Goal: Transaction & Acquisition: Purchase product/service

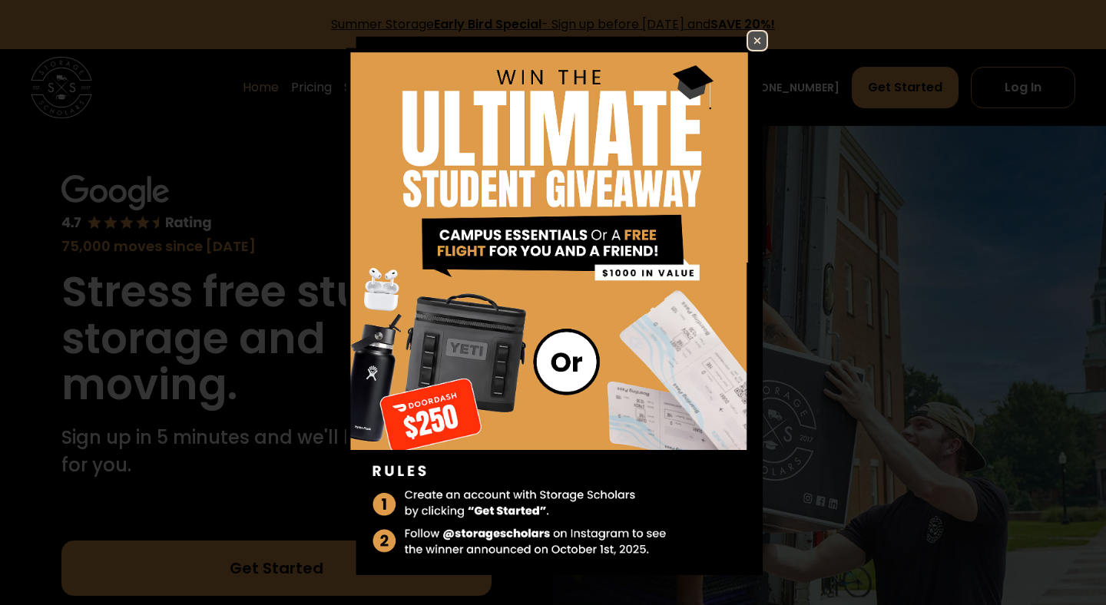
click at [761, 34] on img at bounding box center [757, 41] width 18 height 18
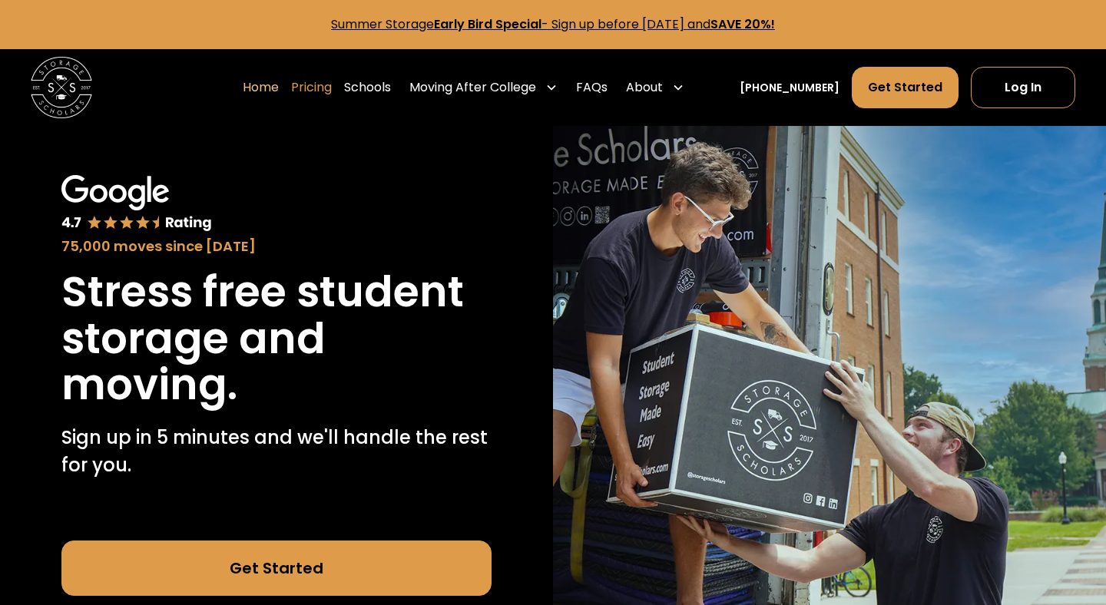
click at [332, 91] on link "Pricing" at bounding box center [311, 87] width 41 height 43
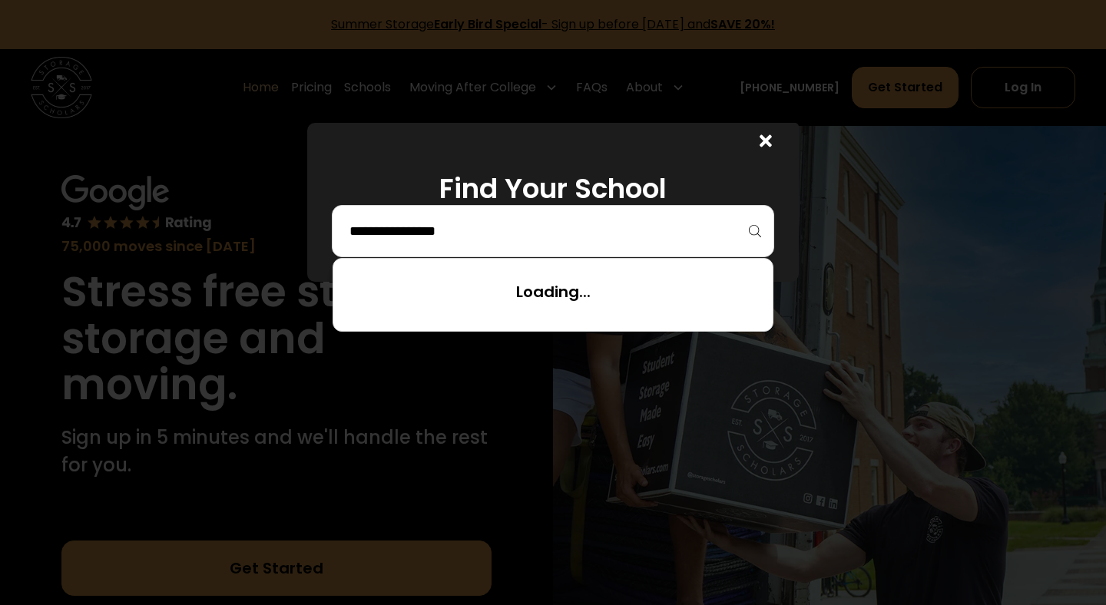
click at [464, 228] on input "search" at bounding box center [553, 231] width 410 height 26
type input "*******"
click at [769, 143] on icon at bounding box center [766, 141] width 12 height 12
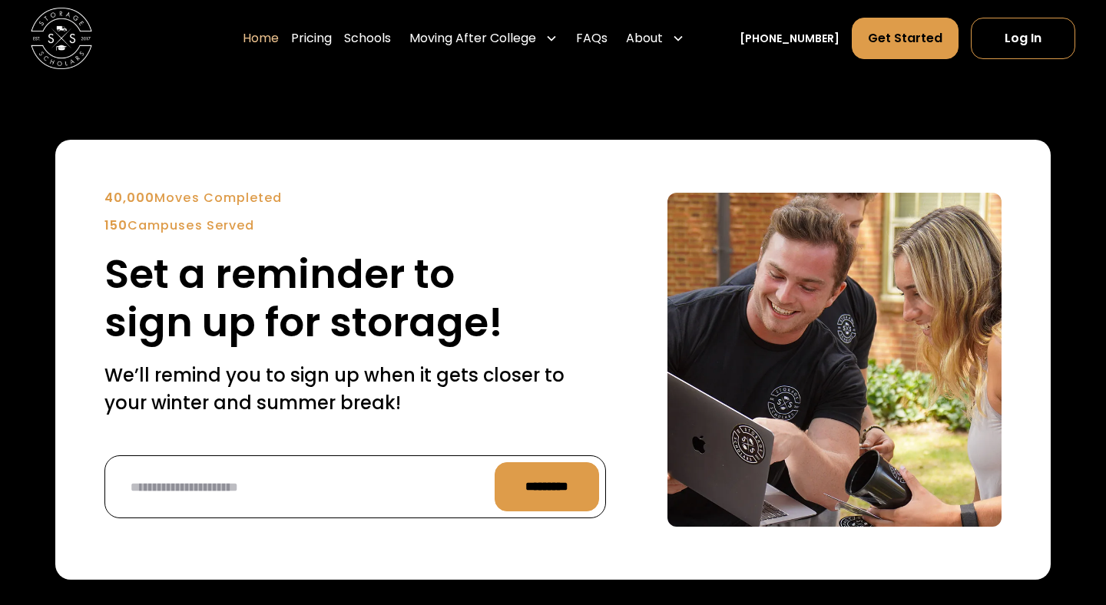
scroll to position [3504, 0]
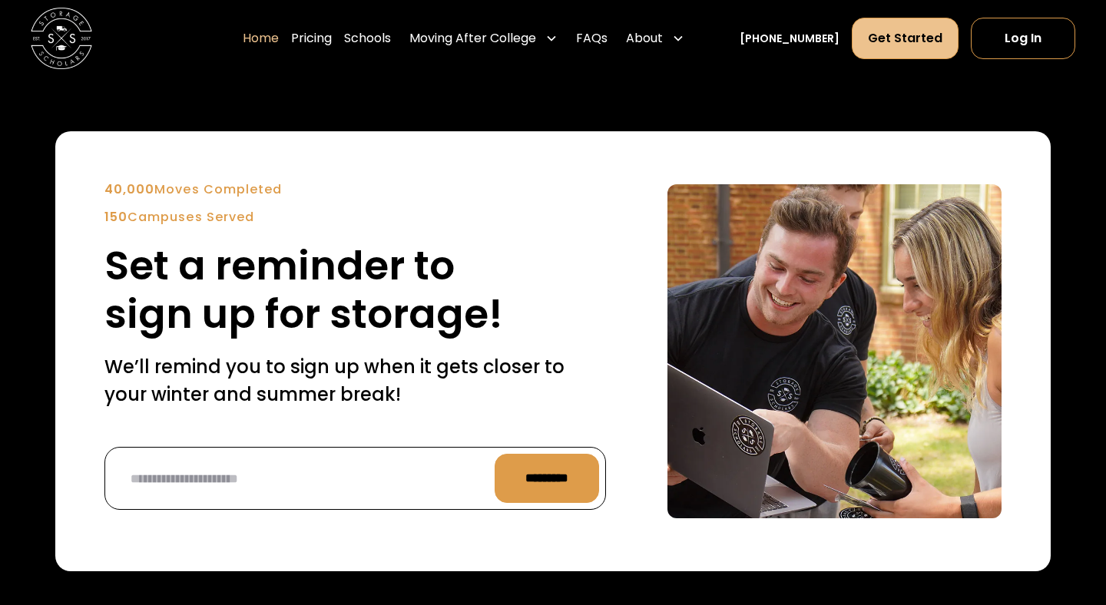
click at [939, 31] on link "Get Started" at bounding box center [905, 38] width 107 height 41
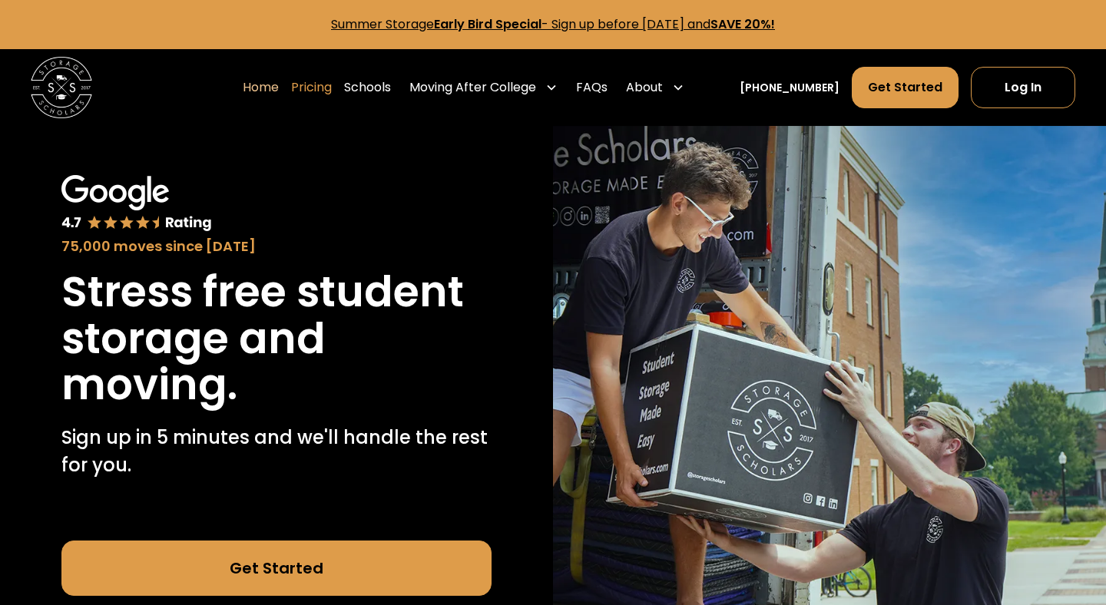
click at [332, 89] on link "Pricing" at bounding box center [311, 87] width 41 height 43
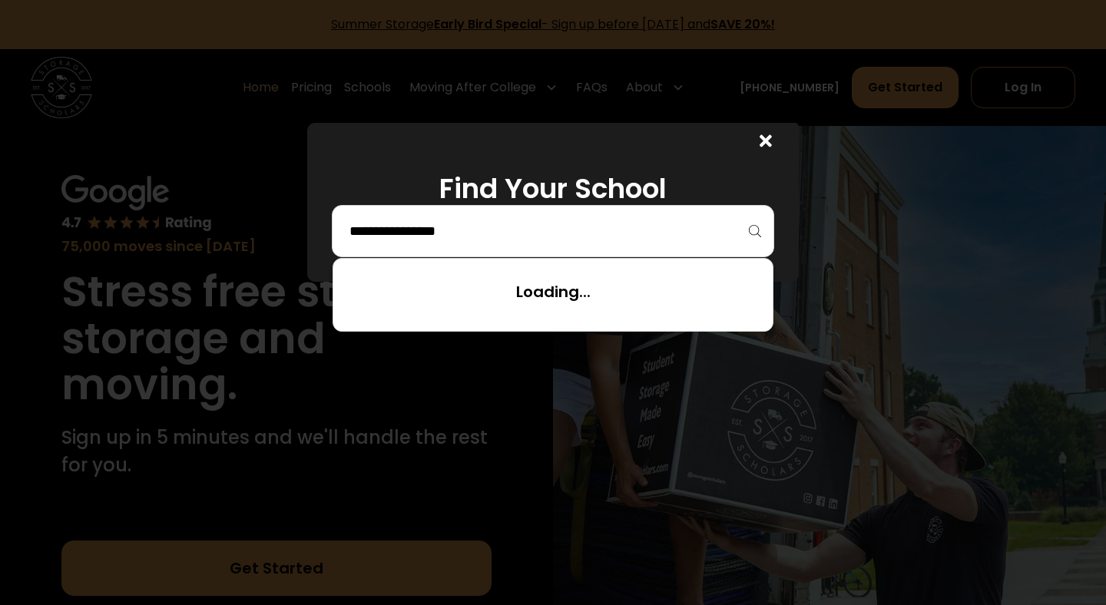
click at [432, 221] on input "search" at bounding box center [553, 231] width 410 height 26
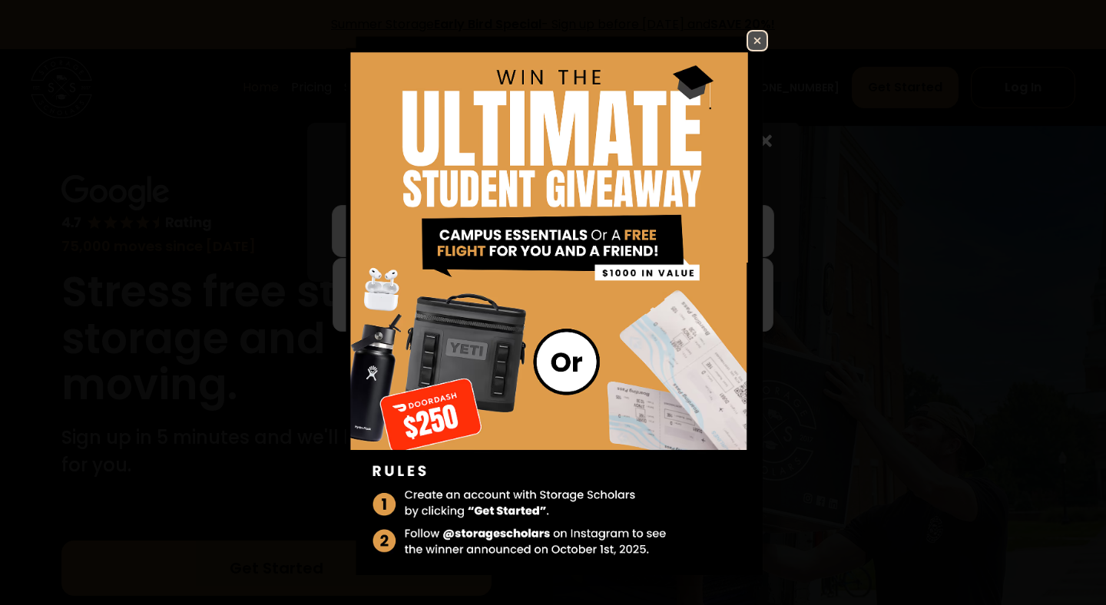
click at [755, 36] on img at bounding box center [757, 41] width 18 height 18
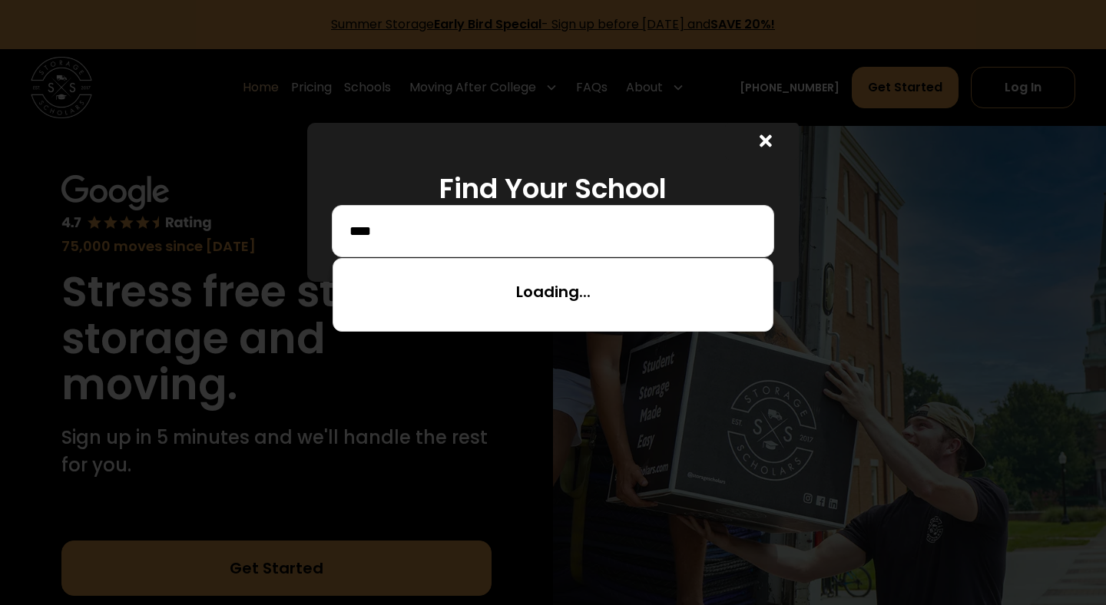
click at [552, 225] on input "****" at bounding box center [553, 231] width 410 height 26
type input "**********"
click at [769, 142] on icon at bounding box center [766, 141] width 12 height 12
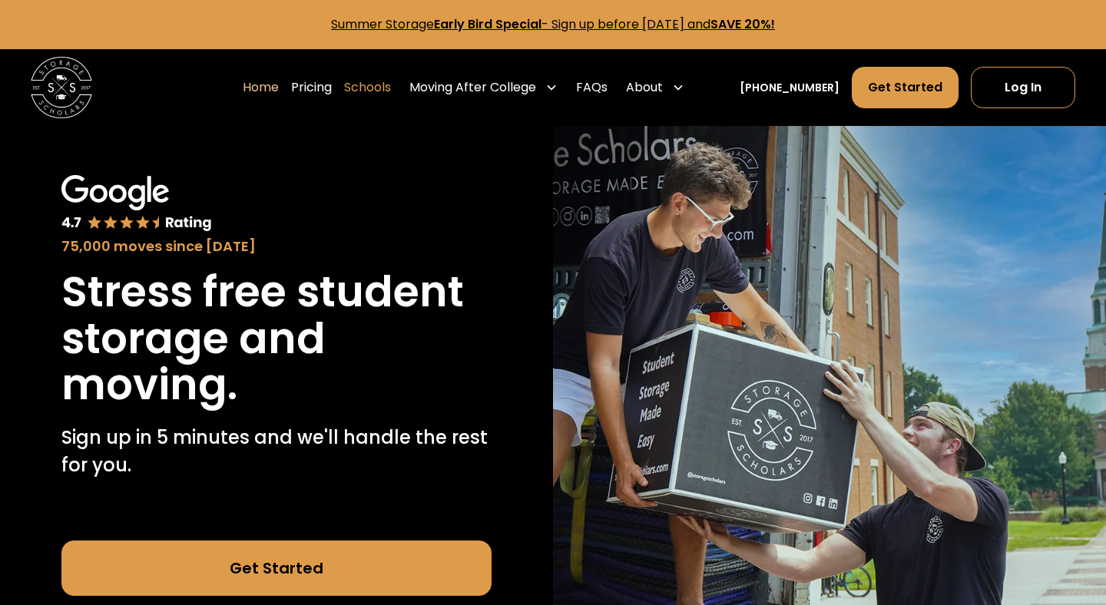
click at [391, 88] on link "Schools" at bounding box center [367, 87] width 47 height 43
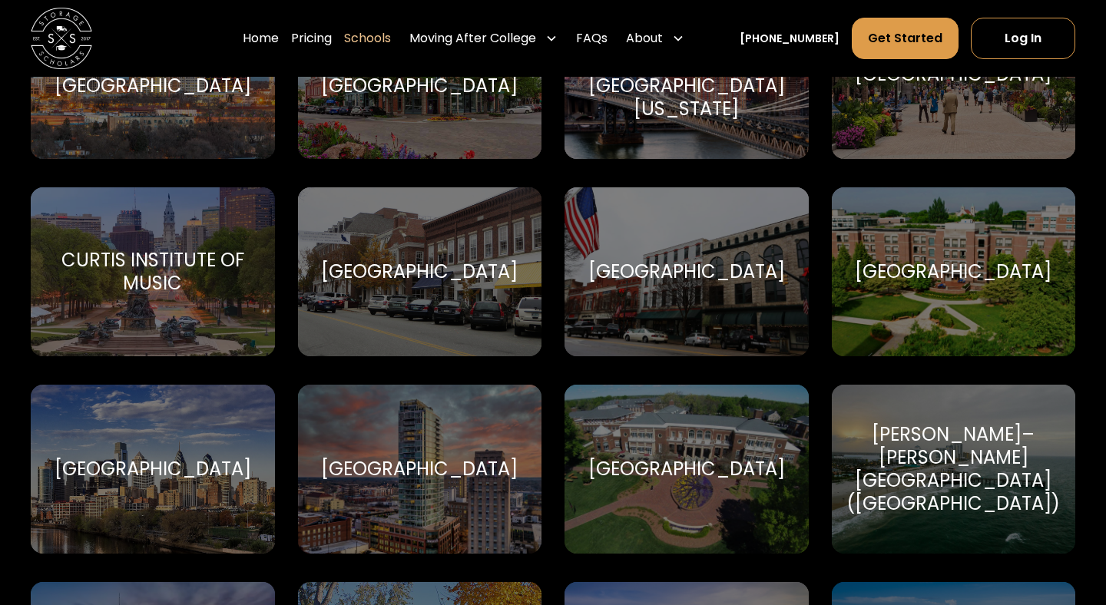
scroll to position [2296, 0]
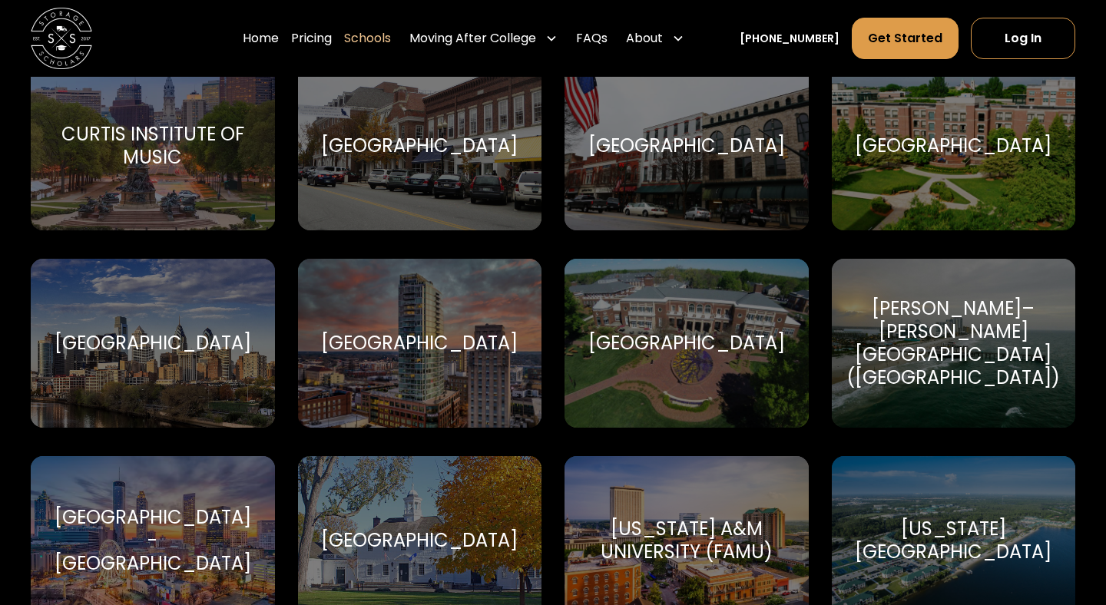
click at [449, 336] on div "[GEOGRAPHIC_DATA]" at bounding box center [419, 343] width 197 height 23
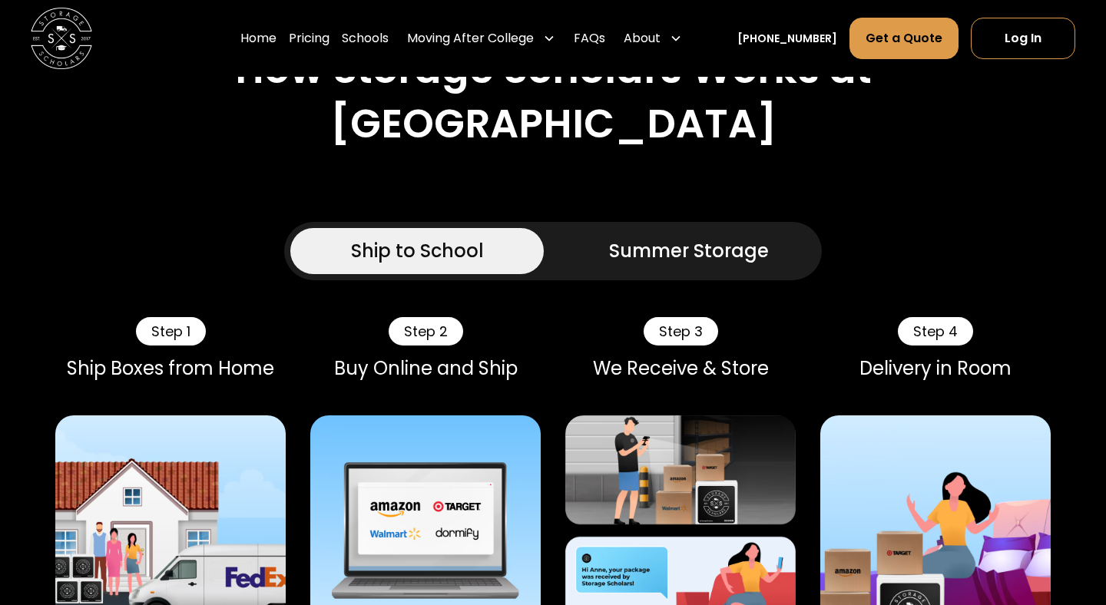
scroll to position [763, 0]
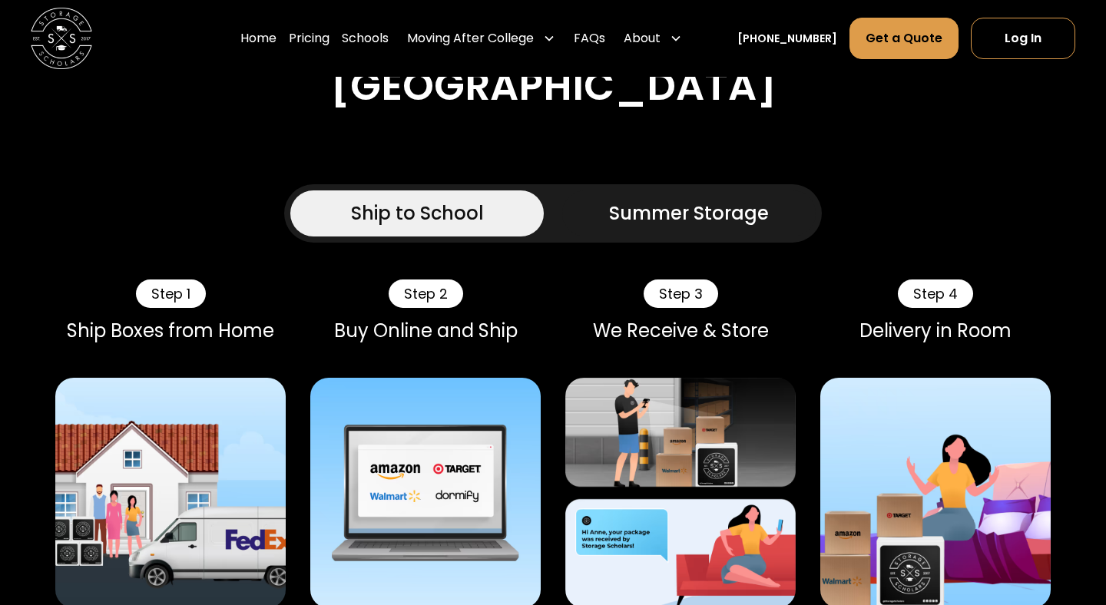
click at [644, 200] on div "Summer Storage" at bounding box center [689, 214] width 160 height 28
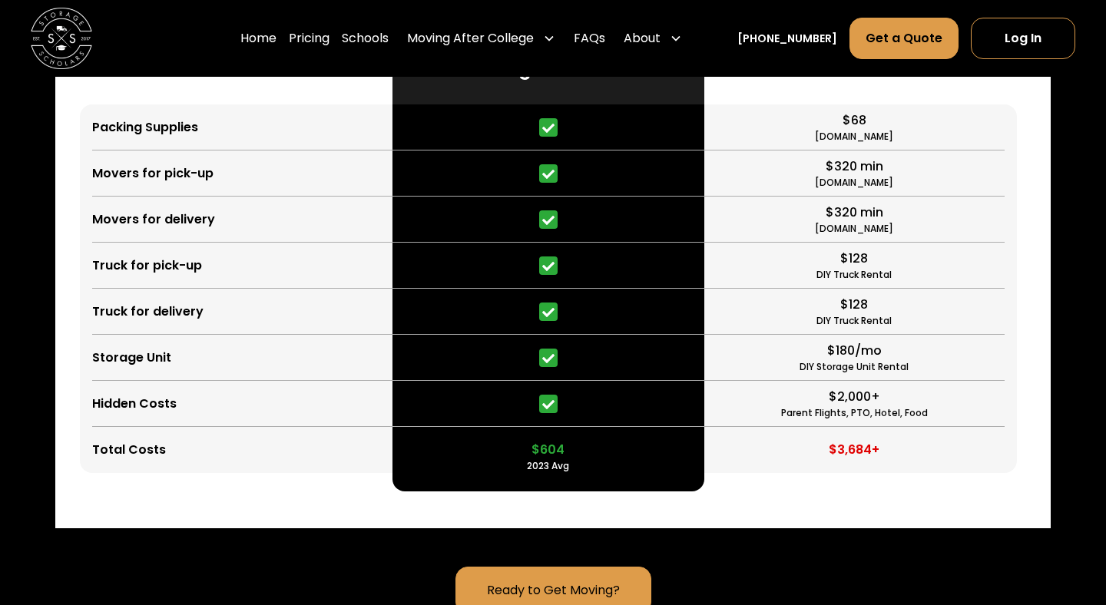
scroll to position [3663, 0]
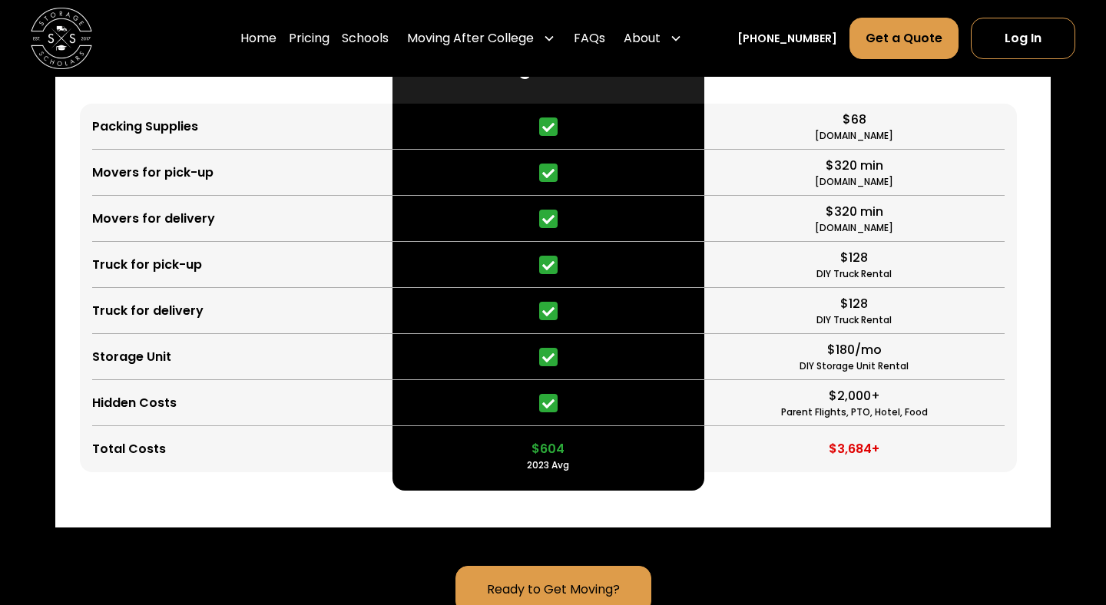
click at [559, 434] on div "Storage Scholars $604 2023 Avg" at bounding box center [549, 236] width 313 height 510
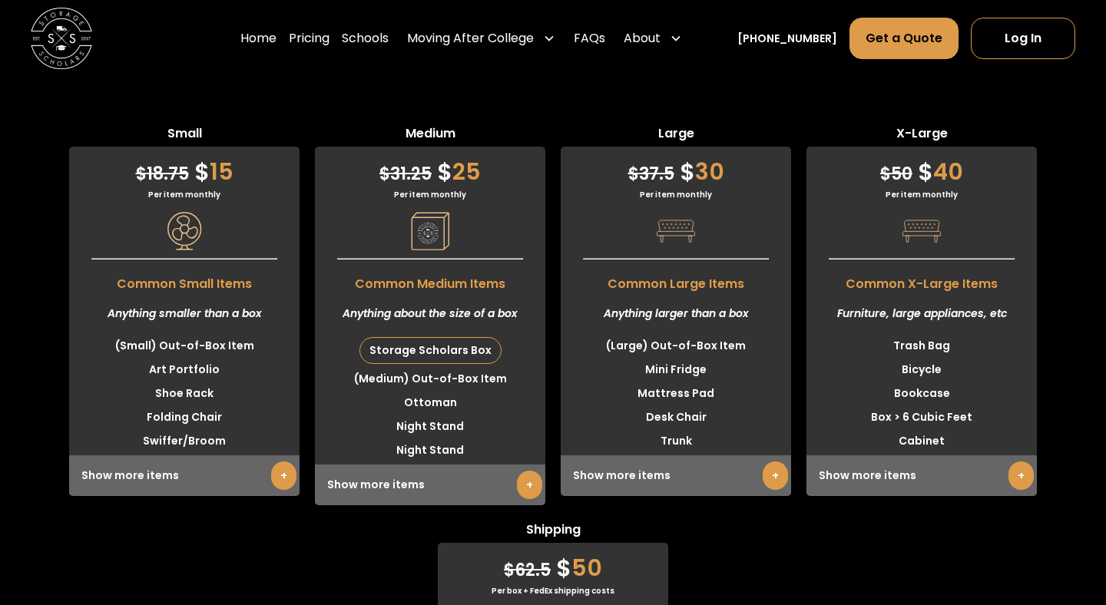
scroll to position [4421, 0]
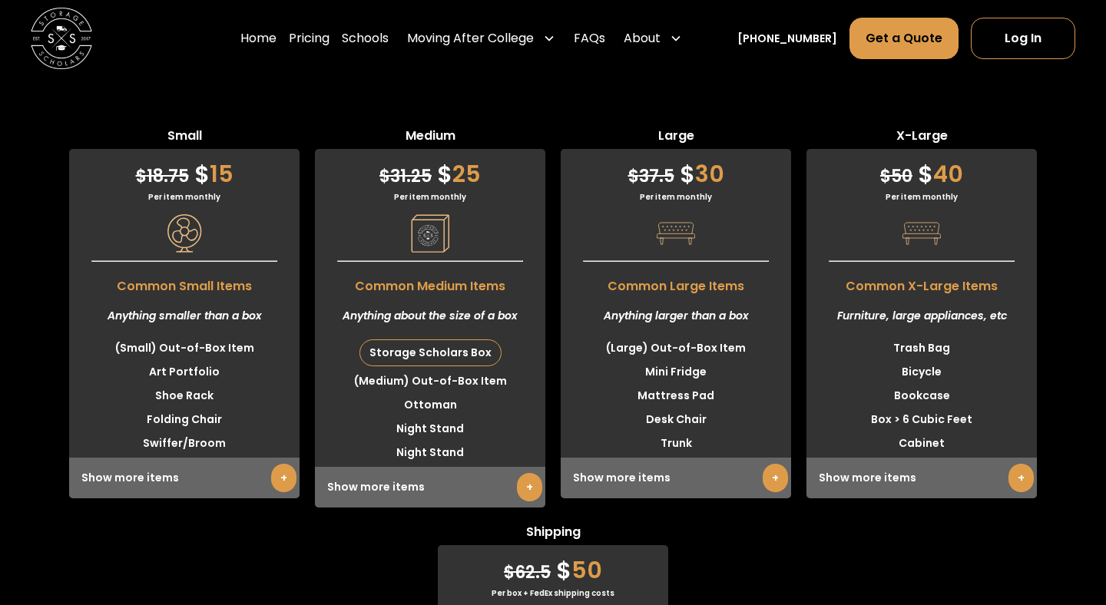
click at [1036, 458] on div "Show more items +" at bounding box center [922, 478] width 230 height 41
click at [1024, 464] on link "+" at bounding box center [1021, 478] width 25 height 28
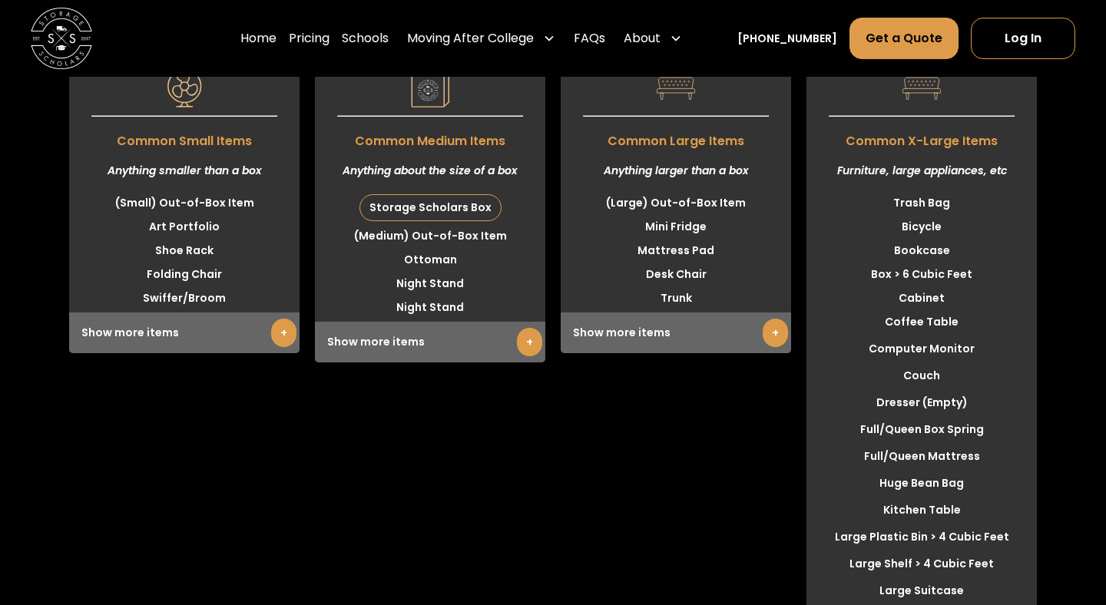
scroll to position [4564, 0]
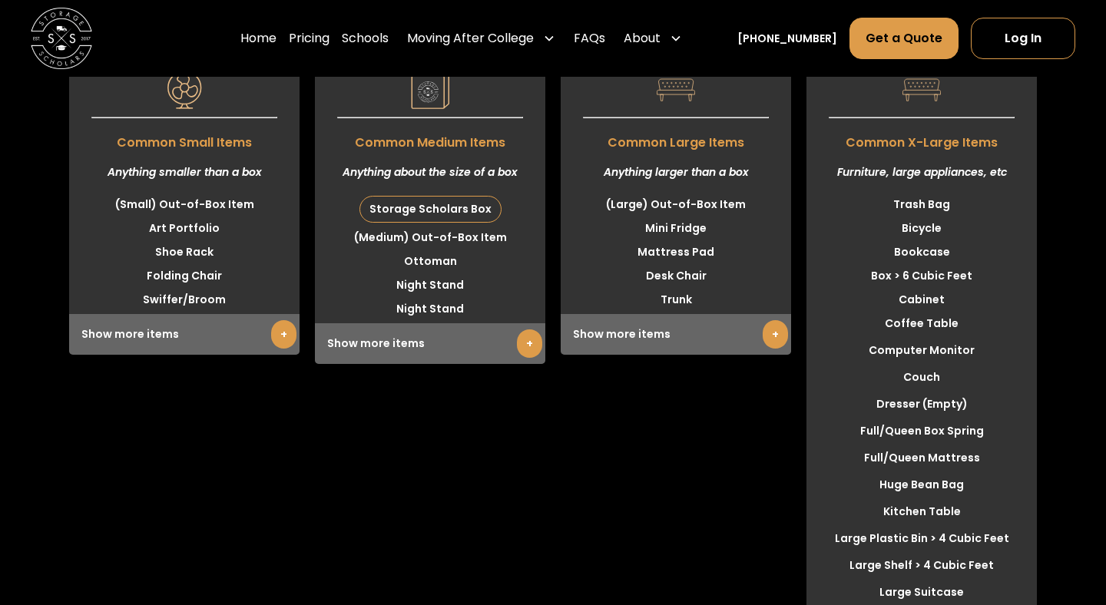
click at [768, 320] on link "+" at bounding box center [775, 334] width 25 height 28
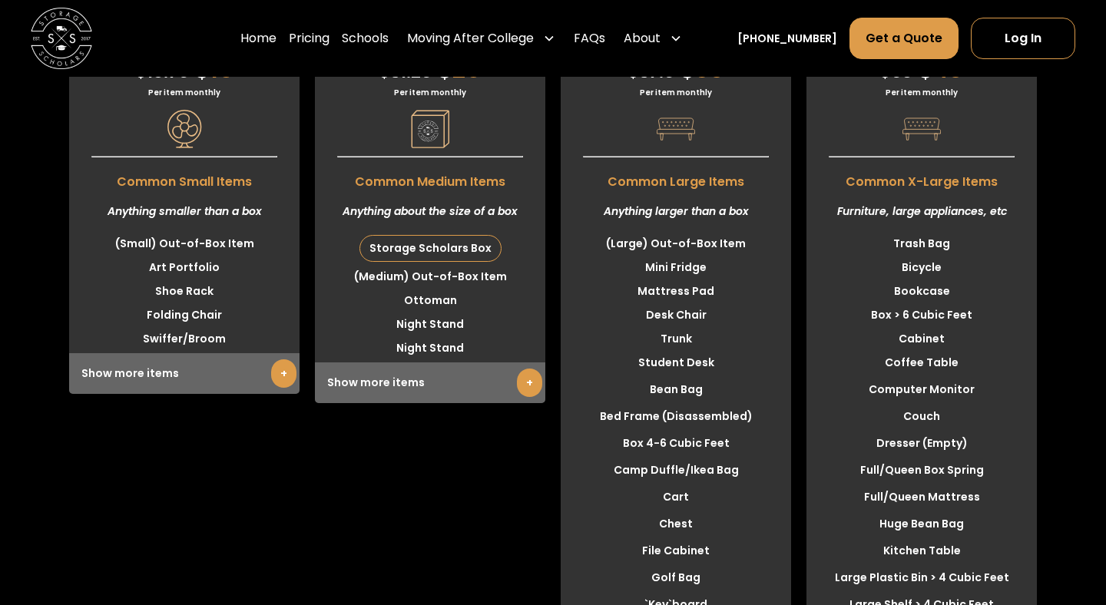
scroll to position [4522, 0]
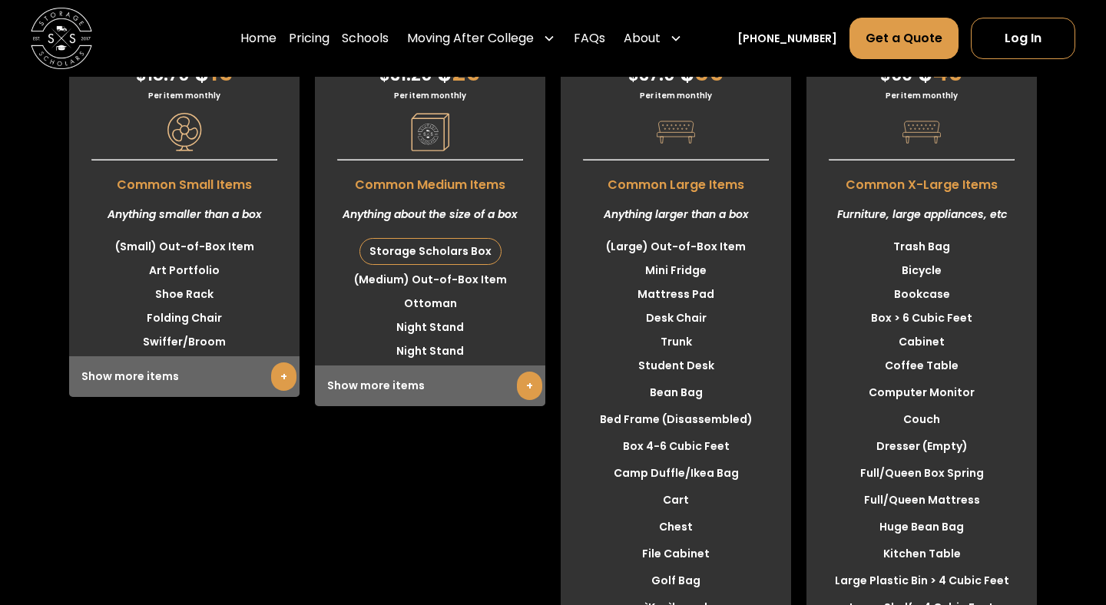
click at [532, 372] on link "+" at bounding box center [529, 386] width 25 height 28
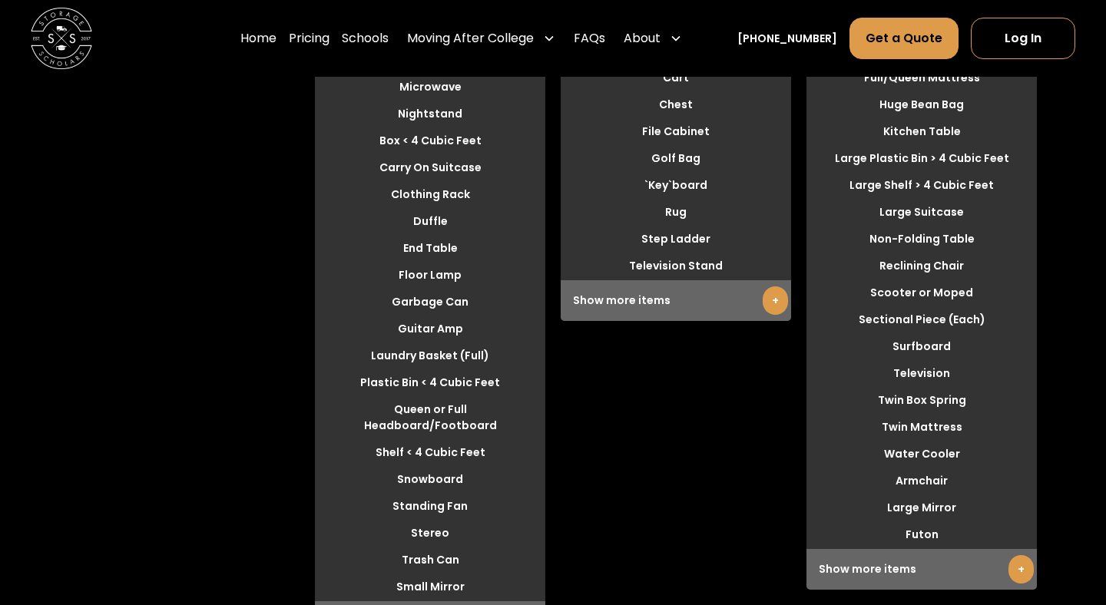
scroll to position [4949, 0]
